Goal: Use online tool/utility: Use online tool/utility

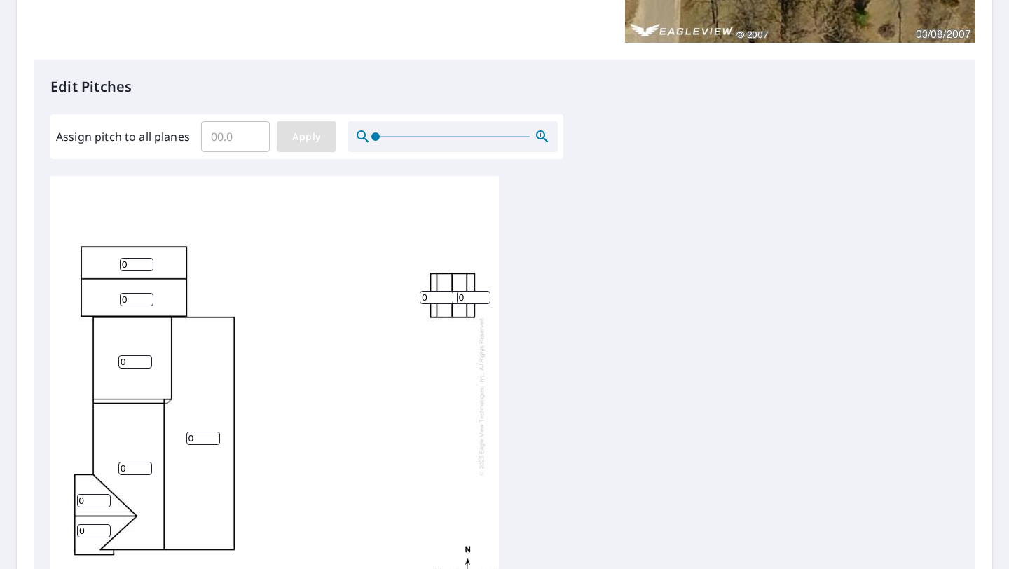
scroll to position [338, 0]
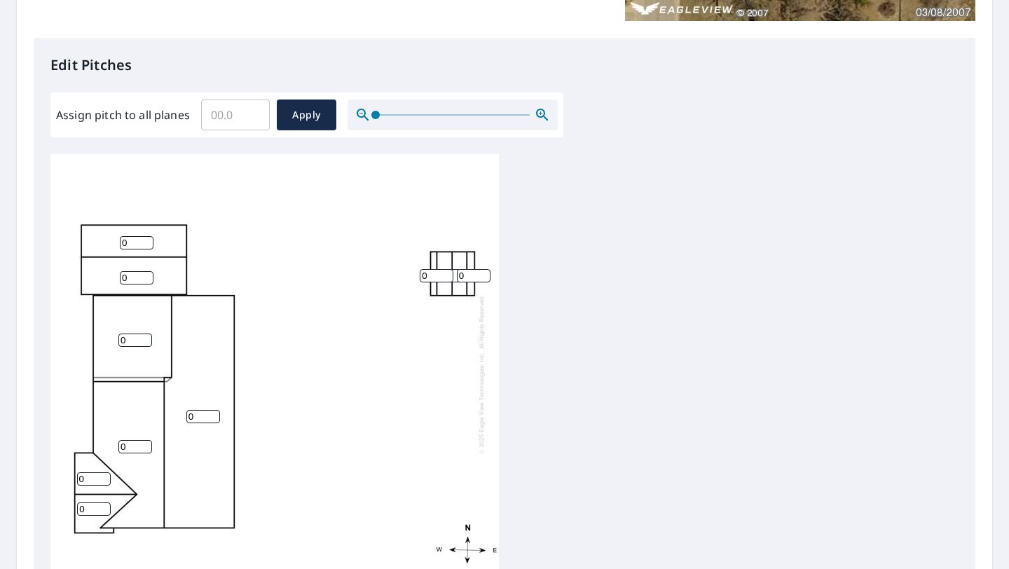
click at [213, 113] on input "Assign pitch to all planes" at bounding box center [235, 114] width 69 height 39
type input "3"
click at [297, 109] on span "Apply" at bounding box center [306, 115] width 37 height 18
type input "3"
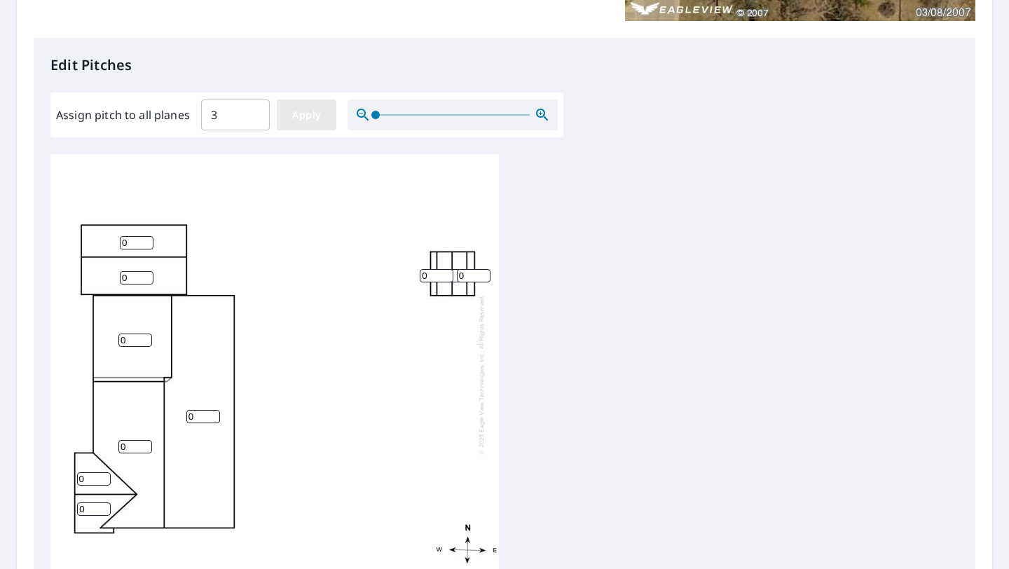
type input "3"
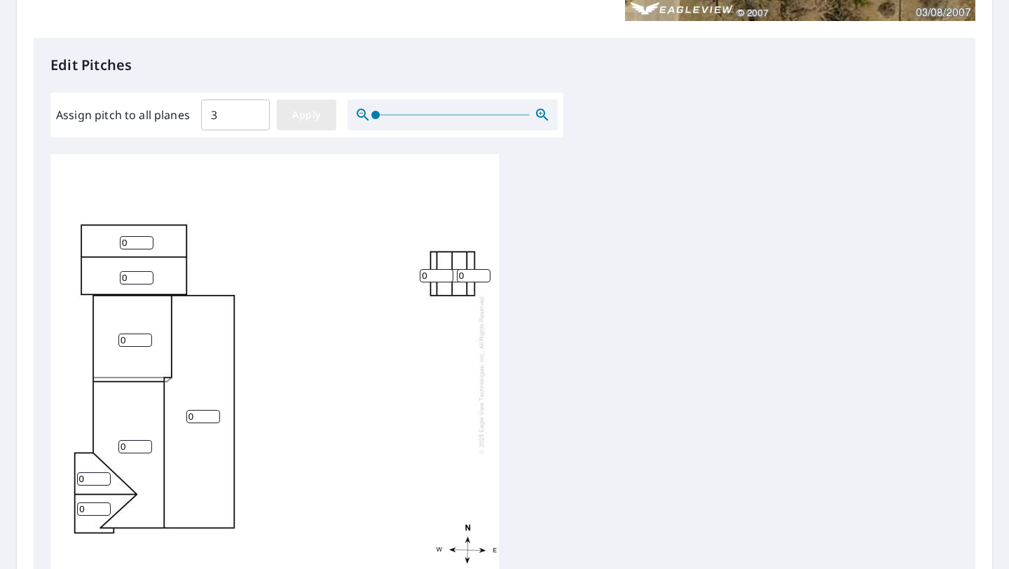
type input "3"
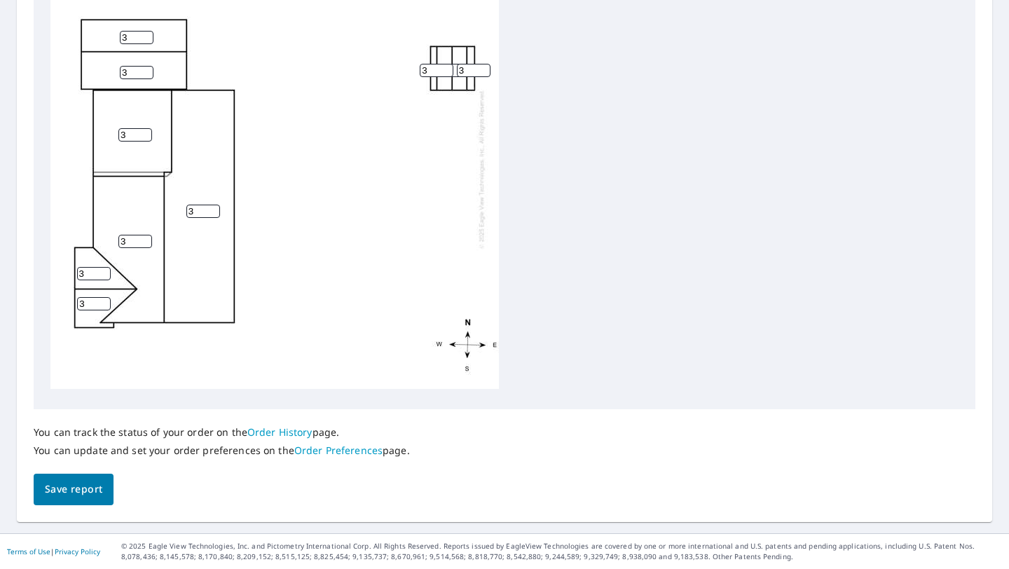
scroll to position [0, 0]
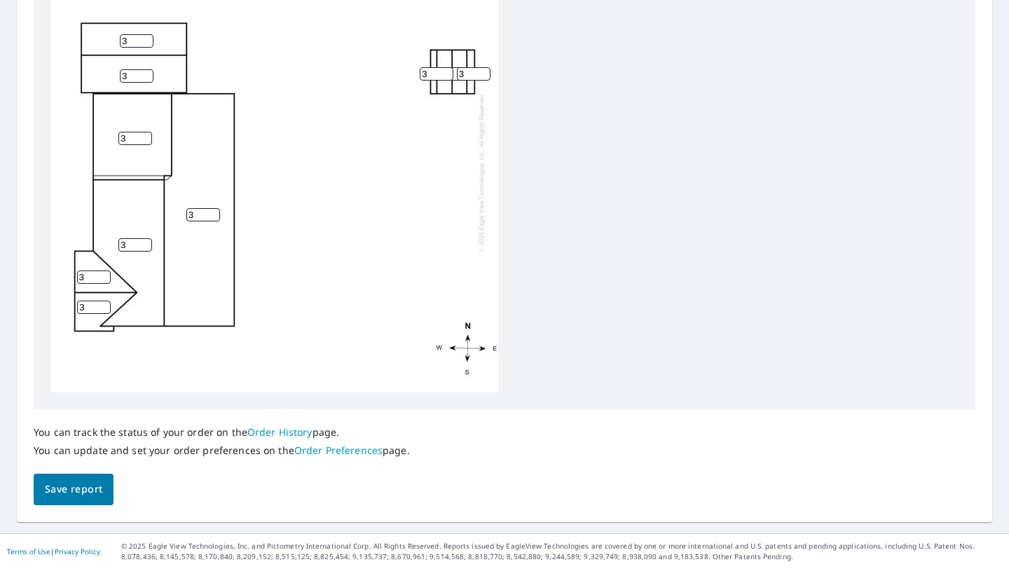
click at [50, 492] on button "Save report" at bounding box center [74, 490] width 80 height 32
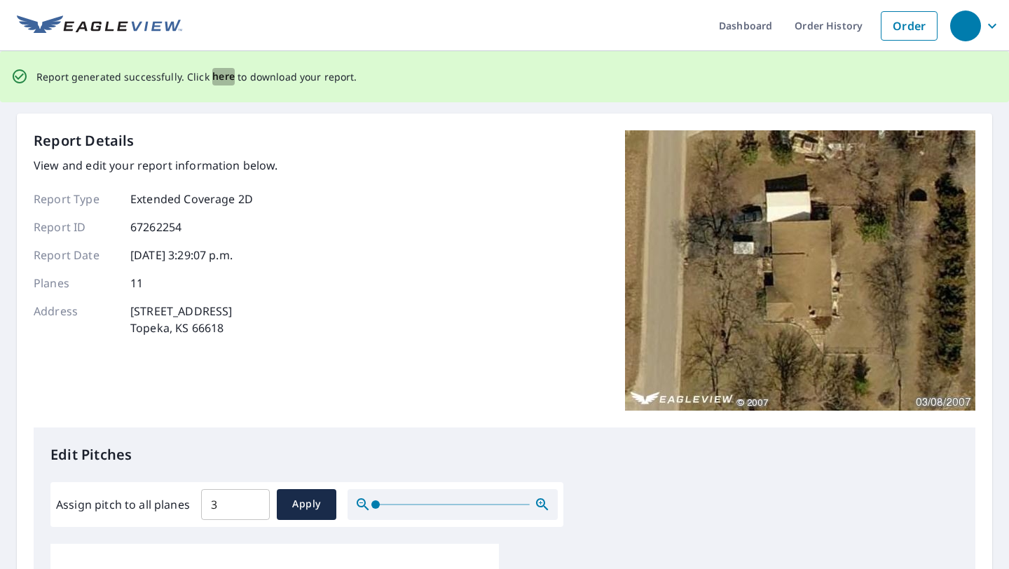
click at [217, 81] on span "here" at bounding box center [223, 77] width 23 height 18
